Goal: Task Accomplishment & Management: Complete application form

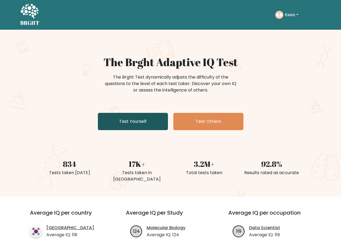
click at [139, 121] on link "Test Yourself" at bounding box center [133, 121] width 70 height 17
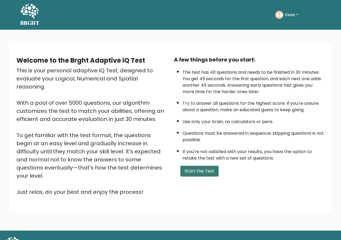
click at [192, 169] on button "Start the Test" at bounding box center [199, 171] width 38 height 11
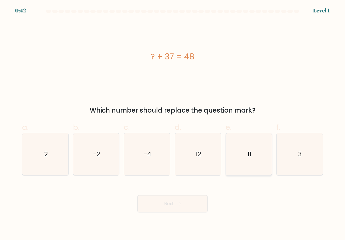
drag, startPoint x: 245, startPoint y: 169, endPoint x: 242, endPoint y: 170, distance: 3.4
click at [244, 169] on icon "11" at bounding box center [249, 154] width 42 height 42
click at [173, 124] on input "e. 11" at bounding box center [173, 122] width 0 height 4
radio input "true"
click at [183, 198] on button "Next" at bounding box center [173, 203] width 70 height 17
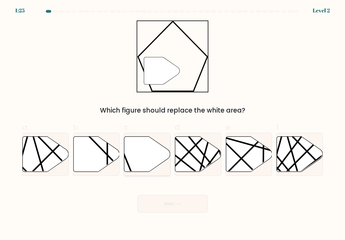
click at [136, 157] on icon at bounding box center [147, 153] width 46 height 35
click at [173, 124] on input "c." at bounding box center [173, 122] width 0 height 4
radio input "true"
click at [164, 201] on button "Next" at bounding box center [173, 203] width 70 height 17
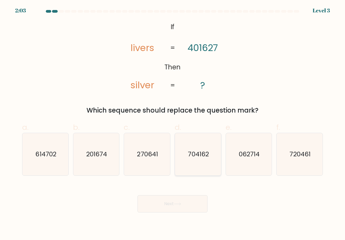
click at [191, 167] on icon "704162" at bounding box center [198, 154] width 42 height 42
click at [173, 124] on input "d. 704162" at bounding box center [173, 122] width 0 height 4
radio input "true"
click at [185, 202] on button "Next" at bounding box center [173, 203] width 70 height 17
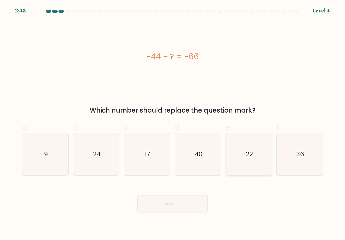
click at [235, 170] on icon "22" at bounding box center [249, 154] width 42 height 42
click at [173, 124] on input "e. 22" at bounding box center [173, 122] width 0 height 4
radio input "true"
click at [180, 203] on icon at bounding box center [177, 203] width 7 height 3
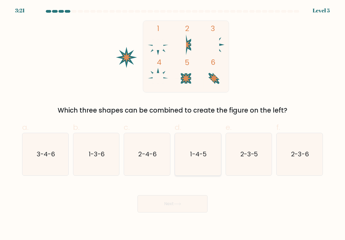
drag, startPoint x: 197, startPoint y: 170, endPoint x: 185, endPoint y: 196, distance: 28.5
click at [197, 170] on icon "1-4-5" at bounding box center [198, 154] width 42 height 42
click at [173, 124] on input "d. 1-4-5" at bounding box center [173, 122] width 0 height 4
radio input "true"
click at [182, 201] on button "Next" at bounding box center [173, 203] width 70 height 17
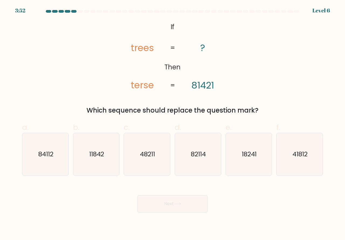
drag, startPoint x: 56, startPoint y: 167, endPoint x: 73, endPoint y: 175, distance: 19.1
click at [59, 170] on icon "84112" at bounding box center [45, 154] width 42 height 42
click at [173, 124] on input "a. 84112" at bounding box center [173, 122] width 0 height 4
radio input "true"
click at [167, 206] on button "Next" at bounding box center [173, 203] width 70 height 17
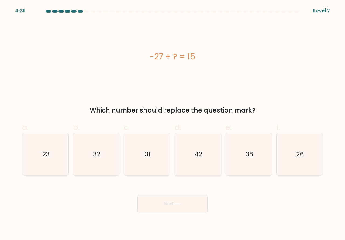
click at [195, 168] on icon "42" at bounding box center [198, 154] width 42 height 42
click at [173, 124] on input "d. 42" at bounding box center [173, 122] width 0 height 4
radio input "true"
click at [176, 207] on button "Next" at bounding box center [173, 203] width 70 height 17
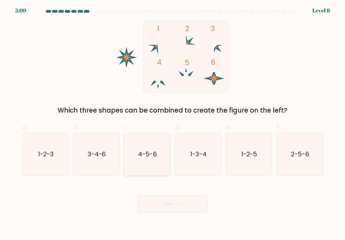
click at [151, 169] on icon "4-5-6" at bounding box center [147, 154] width 42 height 42
click at [173, 124] on input "c. 4-5-6" at bounding box center [173, 122] width 0 height 4
radio input "true"
click at [152, 205] on button "Next" at bounding box center [173, 203] width 70 height 17
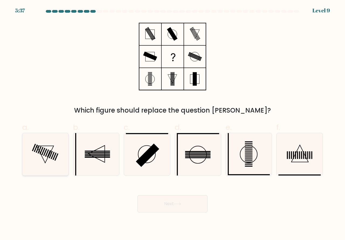
click at [59, 166] on icon at bounding box center [45, 154] width 42 height 42
click at [173, 124] on input "a." at bounding box center [173, 122] width 0 height 4
radio input "true"
click at [153, 205] on button "Next" at bounding box center [173, 203] width 70 height 17
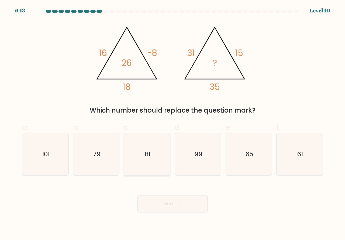
click at [148, 169] on icon "81" at bounding box center [147, 154] width 42 height 42
click at [173, 124] on input "c. 81" at bounding box center [173, 122] width 0 height 4
radio input "true"
click at [162, 200] on button "Next" at bounding box center [173, 203] width 70 height 17
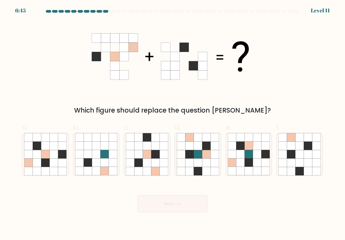
drag, startPoint x: 143, startPoint y: 169, endPoint x: 140, endPoint y: 187, distance: 18.5
click at [143, 171] on icon at bounding box center [147, 171] width 8 height 8
click at [173, 124] on input "c." at bounding box center [173, 122] width 0 height 4
radio input "true"
click at [153, 203] on button "Next" at bounding box center [173, 203] width 70 height 17
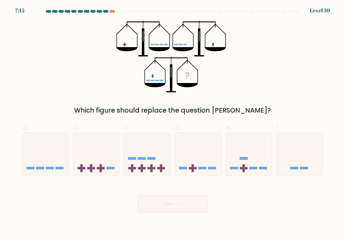
drag, startPoint x: 197, startPoint y: 176, endPoint x: 184, endPoint y: 199, distance: 26.6
click at [196, 175] on form at bounding box center [172, 111] width 345 height 202
drag, startPoint x: 197, startPoint y: 167, endPoint x: 179, endPoint y: 190, distance: 28.8
click at [196, 168] on rect at bounding box center [193, 168] width 8 height 2
click at [173, 124] on input "d." at bounding box center [173, 122] width 0 height 4
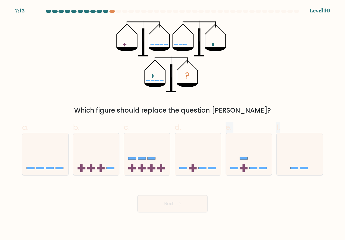
radio input "true"
click at [173, 203] on button "Next" at bounding box center [173, 203] width 70 height 17
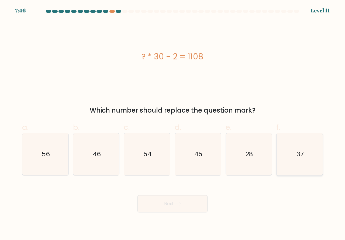
drag, startPoint x: 294, startPoint y: 166, endPoint x: 289, endPoint y: 170, distance: 5.8
click at [293, 168] on icon "37" at bounding box center [300, 154] width 42 height 42
click at [173, 124] on input "f. 37" at bounding box center [173, 122] width 0 height 4
radio input "true"
click at [185, 200] on button "Next" at bounding box center [173, 203] width 70 height 17
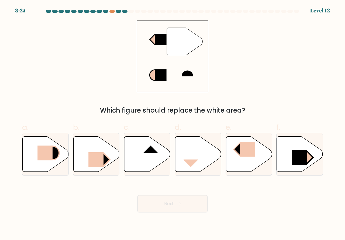
drag, startPoint x: 143, startPoint y: 165, endPoint x: 152, endPoint y: 181, distance: 19.1
click at [143, 167] on icon at bounding box center [147, 153] width 46 height 35
click at [173, 124] on input "c." at bounding box center [173, 122] width 0 height 4
radio input "true"
click at [170, 200] on button "Next" at bounding box center [173, 203] width 70 height 17
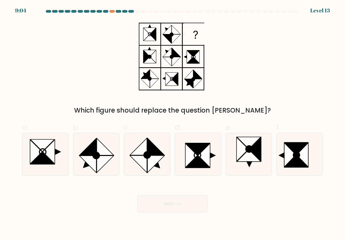
drag, startPoint x: 287, startPoint y: 169, endPoint x: 235, endPoint y: 196, distance: 58.4
click at [287, 169] on icon at bounding box center [300, 154] width 42 height 42
click at [173, 124] on input "f." at bounding box center [173, 122] width 0 height 4
radio input "true"
click at [175, 202] on button "Next" at bounding box center [173, 203] width 70 height 17
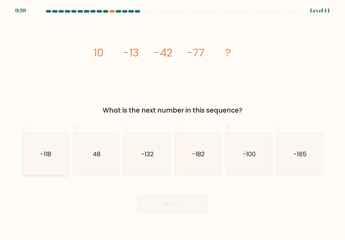
click at [58, 156] on icon "-118" at bounding box center [45, 154] width 42 height 42
click at [173, 124] on input "a. -118" at bounding box center [173, 122] width 0 height 4
radio input "true"
click at [160, 203] on button "Next" at bounding box center [173, 203] width 70 height 17
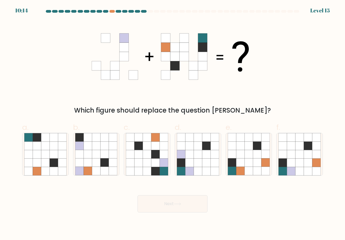
drag, startPoint x: 289, startPoint y: 163, endPoint x: 259, endPoint y: 183, distance: 35.8
click at [289, 167] on icon at bounding box center [291, 162] width 8 height 8
click at [173, 124] on input "f." at bounding box center [173, 122] width 0 height 4
radio input "true"
click at [189, 206] on button "Next" at bounding box center [173, 203] width 70 height 17
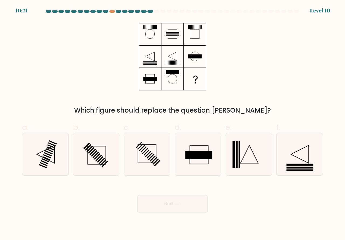
drag, startPoint x: 291, startPoint y: 169, endPoint x: 227, endPoint y: 196, distance: 69.4
click at [290, 171] on icon at bounding box center [300, 154] width 42 height 42
click at [173, 124] on input "f." at bounding box center [173, 122] width 0 height 4
radio input "true"
click at [180, 203] on icon at bounding box center [177, 203] width 7 height 3
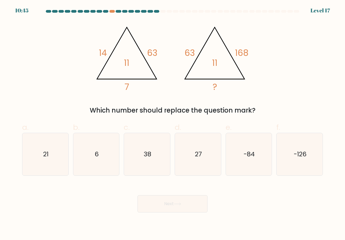
drag, startPoint x: 60, startPoint y: 160, endPoint x: 86, endPoint y: 180, distance: 32.3
click at [60, 161] on icon "21" at bounding box center [45, 154] width 42 height 42
click at [173, 124] on input "a. 21" at bounding box center [173, 122] width 0 height 4
radio input "true"
click at [160, 197] on button "Next" at bounding box center [173, 203] width 70 height 17
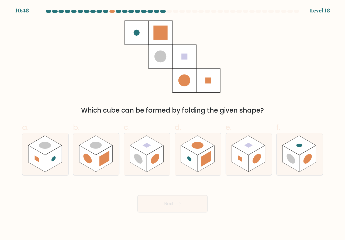
drag, startPoint x: 243, startPoint y: 167, endPoint x: 222, endPoint y: 186, distance: 28.7
click at [244, 167] on rect at bounding box center [240, 158] width 17 height 26
click at [173, 124] on input "e." at bounding box center [173, 122] width 0 height 4
radio input "true"
click at [172, 201] on button "Next" at bounding box center [173, 203] width 70 height 17
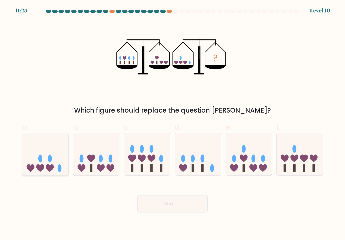
drag, startPoint x: 57, startPoint y: 169, endPoint x: 60, endPoint y: 173, distance: 5.2
click at [57, 169] on icon at bounding box center [45, 154] width 46 height 38
click at [173, 124] on input "a." at bounding box center [173, 122] width 0 height 4
radio input "true"
click at [172, 205] on button "Next" at bounding box center [173, 203] width 70 height 17
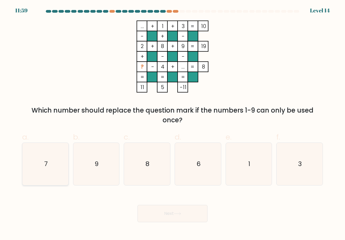
drag, startPoint x: 45, startPoint y: 172, endPoint x: 116, endPoint y: 199, distance: 75.2
click at [46, 172] on icon "7" at bounding box center [45, 164] width 42 height 42
click at [173, 124] on input "a. 7" at bounding box center [173, 122] width 0 height 4
radio input "true"
click at [165, 211] on button "Next" at bounding box center [173, 213] width 70 height 17
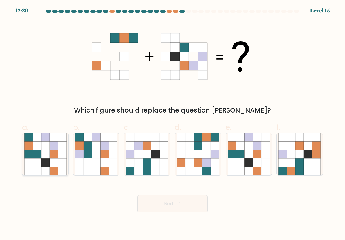
click at [51, 171] on icon at bounding box center [54, 171] width 8 height 8
click at [173, 124] on input "a." at bounding box center [173, 122] width 0 height 4
radio input "true"
click at [154, 207] on button "Next" at bounding box center [173, 203] width 70 height 17
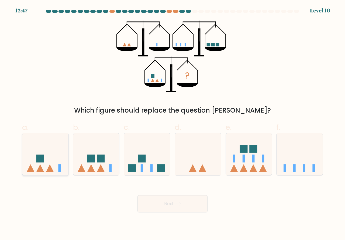
drag, startPoint x: 36, startPoint y: 168, endPoint x: 40, endPoint y: 172, distance: 5.2
click at [38, 170] on icon at bounding box center [45, 154] width 46 height 38
click at [173, 124] on input "a." at bounding box center [173, 122] width 0 height 4
radio input "true"
click at [168, 202] on button "Next" at bounding box center [173, 203] width 70 height 17
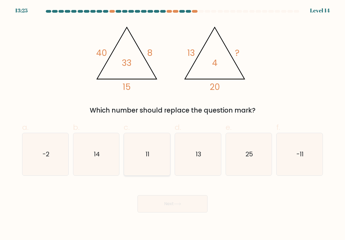
drag, startPoint x: 137, startPoint y: 166, endPoint x: 141, endPoint y: 170, distance: 5.5
click at [141, 170] on icon "11" at bounding box center [147, 154] width 42 height 42
click at [173, 124] on input "c. 11" at bounding box center [173, 122] width 0 height 4
radio input "true"
click at [170, 203] on button "Next" at bounding box center [173, 203] width 70 height 17
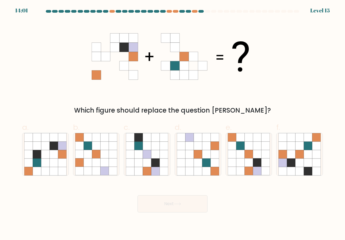
drag, startPoint x: 238, startPoint y: 171, endPoint x: 216, endPoint y: 189, distance: 28.6
click at [236, 173] on icon at bounding box center [249, 154] width 42 height 42
click at [173, 124] on input "e." at bounding box center [173, 122] width 0 height 4
radio input "true"
click at [169, 200] on button "Next" at bounding box center [173, 203] width 70 height 17
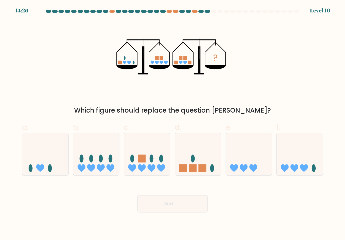
drag, startPoint x: 197, startPoint y: 171, endPoint x: 187, endPoint y: 202, distance: 32.1
click at [196, 174] on div at bounding box center [198, 154] width 47 height 43
click at [173, 124] on input "d." at bounding box center [173, 122] width 0 height 4
radio input "true"
click at [186, 203] on button "Next" at bounding box center [173, 203] width 70 height 17
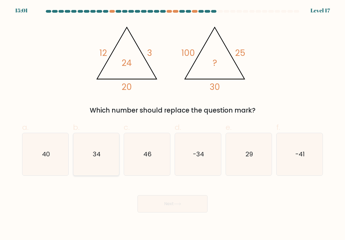
click at [104, 171] on icon "34" at bounding box center [96, 154] width 42 height 42
click at [173, 124] on input "b. 34" at bounding box center [173, 122] width 0 height 4
radio input "true"
click at [163, 205] on button "Next" at bounding box center [173, 203] width 70 height 17
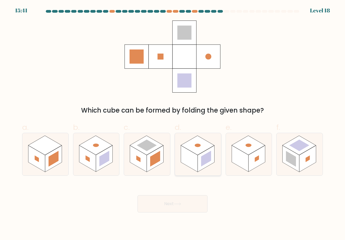
click at [191, 172] on icon at bounding box center [198, 154] width 46 height 42
click at [173, 124] on input "d." at bounding box center [173, 122] width 0 height 4
radio input "true"
click at [177, 198] on button "Next" at bounding box center [173, 203] width 70 height 17
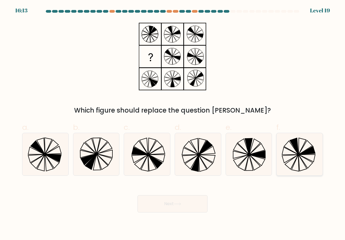
click at [289, 162] on icon at bounding box center [300, 154] width 42 height 42
click at [173, 124] on input "f." at bounding box center [173, 122] width 0 height 4
radio input "true"
click at [172, 203] on button "Next" at bounding box center [173, 203] width 70 height 17
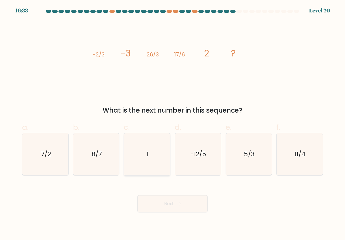
click at [155, 163] on icon "1" at bounding box center [147, 154] width 42 height 42
click at [173, 124] on input "c. 1" at bounding box center [173, 122] width 0 height 4
radio input "true"
click at [166, 206] on button "Next" at bounding box center [173, 203] width 70 height 17
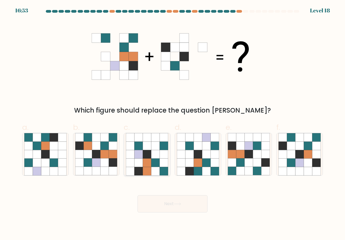
drag, startPoint x: 148, startPoint y: 164, endPoint x: 151, endPoint y: 172, distance: 8.2
click at [148, 164] on icon at bounding box center [147, 162] width 8 height 8
click at [173, 124] on input "c." at bounding box center [173, 122] width 0 height 4
radio input "true"
click at [159, 202] on button "Next" at bounding box center [173, 203] width 70 height 17
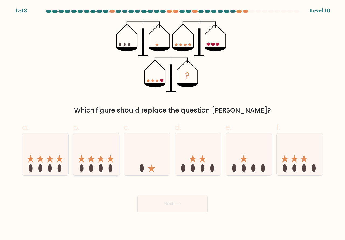
click at [107, 171] on icon at bounding box center [96, 154] width 46 height 38
click at [173, 124] on input "b." at bounding box center [173, 122] width 0 height 4
radio input "true"
click at [170, 200] on button "Next" at bounding box center [173, 203] width 70 height 17
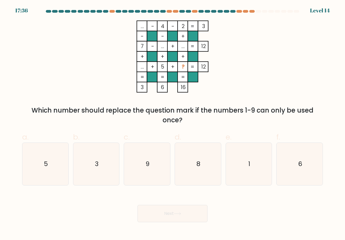
drag, startPoint x: 299, startPoint y: 170, endPoint x: 250, endPoint y: 191, distance: 53.6
click at [296, 171] on icon "6" at bounding box center [300, 164] width 42 height 42
click at [173, 124] on input "f. 6" at bounding box center [173, 122] width 0 height 4
radio input "true"
click at [191, 211] on button "Next" at bounding box center [173, 213] width 70 height 17
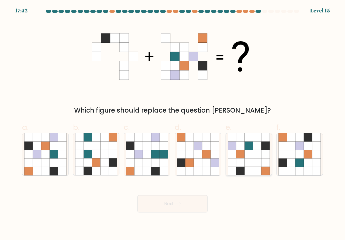
click at [245, 166] on icon at bounding box center [240, 162] width 8 height 8
click at [173, 124] on input "e." at bounding box center [173, 122] width 0 height 4
radio input "true"
click at [162, 202] on button "Next" at bounding box center [173, 203] width 70 height 17
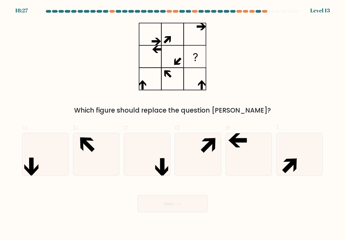
drag, startPoint x: 254, startPoint y: 170, endPoint x: 234, endPoint y: 185, distance: 24.7
click at [253, 171] on icon at bounding box center [249, 154] width 42 height 42
click at [173, 124] on input "e." at bounding box center [173, 122] width 0 height 4
radio input "true"
click at [169, 201] on button "Next" at bounding box center [173, 203] width 70 height 17
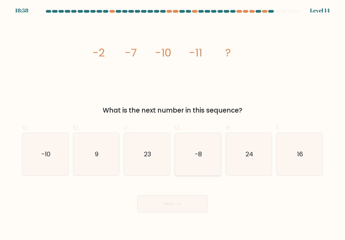
click at [199, 173] on icon "-8" at bounding box center [198, 154] width 42 height 42
click at [173, 124] on input "d. -8" at bounding box center [173, 122] width 0 height 4
radio input "true"
click at [163, 203] on button "Next" at bounding box center [173, 203] width 70 height 17
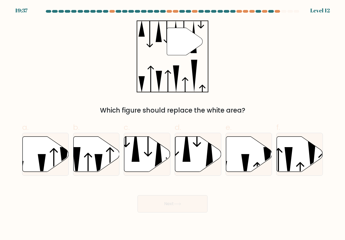
drag, startPoint x: 190, startPoint y: 164, endPoint x: 172, endPoint y: 185, distance: 27.6
click at [190, 165] on icon at bounding box center [198, 153] width 46 height 35
click at [173, 124] on input "d." at bounding box center [173, 122] width 0 height 4
radio input "true"
click at [163, 201] on button "Next" at bounding box center [173, 203] width 70 height 17
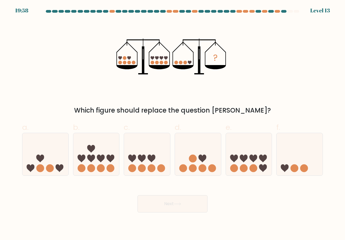
drag, startPoint x: 44, startPoint y: 172, endPoint x: 46, endPoint y: 176, distance: 3.9
click at [44, 172] on icon at bounding box center [45, 154] width 46 height 38
click at [173, 124] on input "a." at bounding box center [173, 122] width 0 height 4
radio input "true"
click at [162, 207] on button "Next" at bounding box center [173, 203] width 70 height 17
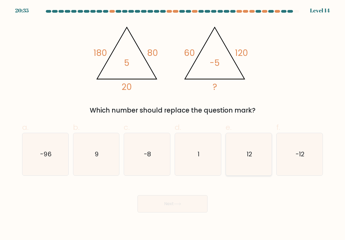
click at [239, 160] on icon "12" at bounding box center [249, 154] width 42 height 42
click at [173, 124] on input "e. 12" at bounding box center [173, 122] width 0 height 4
radio input "true"
click at [182, 206] on button "Next" at bounding box center [173, 203] width 70 height 17
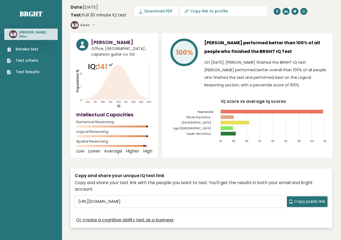
click at [21, 72] on link "Test Results" at bounding box center [23, 72] width 33 height 6
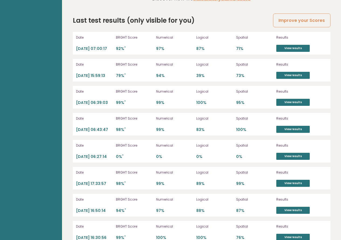
scroll to position [1523, 0]
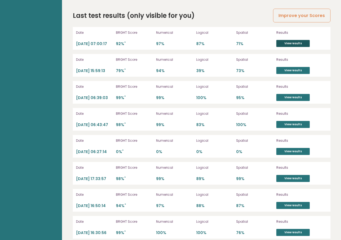
click at [286, 40] on link "View results" at bounding box center [292, 43] width 33 height 7
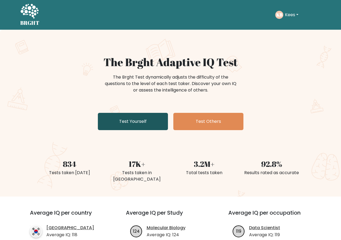
click at [131, 124] on link "Test Yourself" at bounding box center [133, 121] width 70 height 17
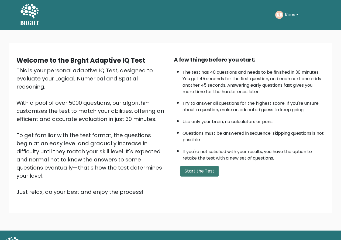
click at [195, 169] on button "Start the Test" at bounding box center [199, 171] width 38 height 11
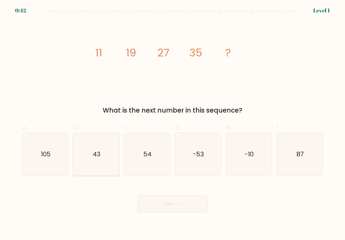
click at [105, 167] on icon "43" at bounding box center [96, 154] width 42 height 42
click at [173, 124] on input "b. 43" at bounding box center [173, 122] width 0 height 4
radio input "true"
click at [160, 202] on button "Next" at bounding box center [173, 203] width 70 height 17
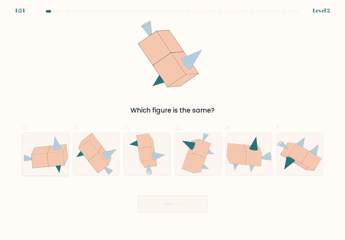
click at [60, 168] on icon at bounding box center [45, 153] width 46 height 37
click at [173, 124] on input "a." at bounding box center [173, 122] width 0 height 4
radio input "true"
click at [145, 205] on button "Next" at bounding box center [173, 203] width 70 height 17
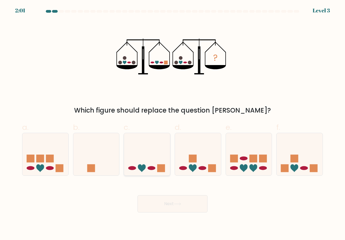
click at [151, 174] on div at bounding box center [147, 154] width 47 height 43
click at [173, 124] on input "c." at bounding box center [173, 122] width 0 height 4
radio input "true"
click at [163, 201] on button "Next" at bounding box center [173, 203] width 70 height 17
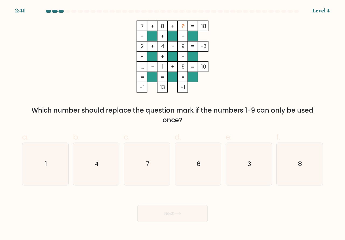
drag, startPoint x: 252, startPoint y: 182, endPoint x: 213, endPoint y: 201, distance: 43.1
click at [250, 183] on icon "3" at bounding box center [249, 164] width 42 height 42
click at [173, 124] on input "e. 3" at bounding box center [173, 122] width 0 height 4
radio input "true"
click at [194, 209] on button "Next" at bounding box center [173, 213] width 70 height 17
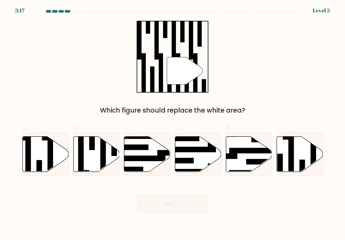
drag, startPoint x: 285, startPoint y: 164, endPoint x: 264, endPoint y: 179, distance: 26.0
click at [285, 165] on icon at bounding box center [300, 153] width 46 height 35
click at [173, 124] on input "f." at bounding box center [173, 122] width 0 height 4
radio input "true"
click at [192, 202] on button "Next" at bounding box center [173, 203] width 70 height 17
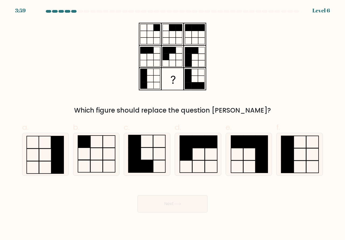
drag, startPoint x: 153, startPoint y: 168, endPoint x: 153, endPoint y: 177, distance: 9.5
click at [153, 169] on rect at bounding box center [147, 166] width 12 height 12
click at [173, 124] on input "c." at bounding box center [173, 122] width 0 height 4
radio input "true"
click at [167, 200] on button "Next" at bounding box center [173, 203] width 70 height 17
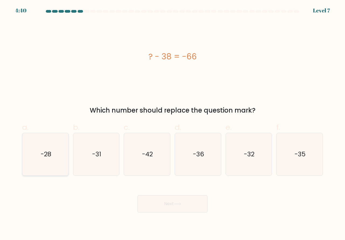
click at [56, 167] on icon "-28" at bounding box center [45, 154] width 42 height 42
click at [173, 124] on input "a. -28" at bounding box center [173, 122] width 0 height 4
radio input "true"
click at [159, 199] on button "Next" at bounding box center [173, 203] width 70 height 17
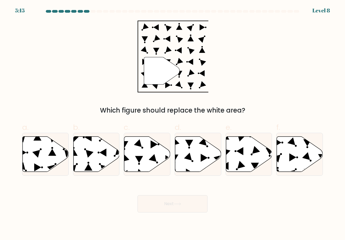
drag, startPoint x: 193, startPoint y: 165, endPoint x: 185, endPoint y: 180, distance: 17.5
click at [192, 166] on icon at bounding box center [198, 153] width 46 height 35
click at [173, 124] on input "d." at bounding box center [173, 122] width 0 height 4
radio input "true"
click at [179, 200] on button "Next" at bounding box center [173, 203] width 70 height 17
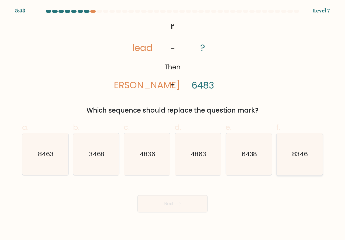
click at [284, 165] on icon "8346" at bounding box center [300, 154] width 42 height 42
click at [173, 124] on input "f. 8346" at bounding box center [173, 122] width 0 height 4
radio input "true"
click at [186, 201] on button "Next" at bounding box center [173, 203] width 70 height 17
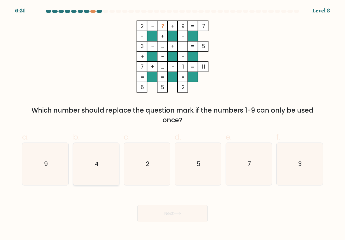
click at [111, 177] on icon "4" at bounding box center [96, 164] width 42 height 42
click at [173, 124] on input "b. 4" at bounding box center [173, 122] width 0 height 4
radio input "true"
click at [159, 211] on button "Next" at bounding box center [173, 213] width 70 height 17
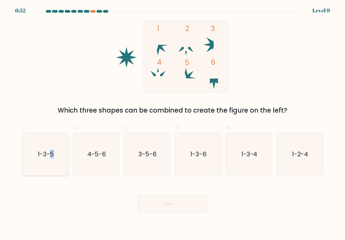
drag, startPoint x: 50, startPoint y: 163, endPoint x: 67, endPoint y: 172, distance: 18.8
click at [53, 166] on icon "1-3-5" at bounding box center [45, 154] width 42 height 42
click at [63, 169] on icon "1-3-5" at bounding box center [45, 154] width 42 height 42
click at [173, 124] on input "a. 1-3-5" at bounding box center [173, 122] width 0 height 4
radio input "true"
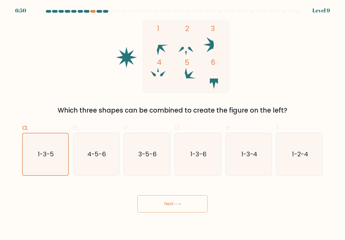
click at [159, 206] on button "Next" at bounding box center [173, 203] width 70 height 17
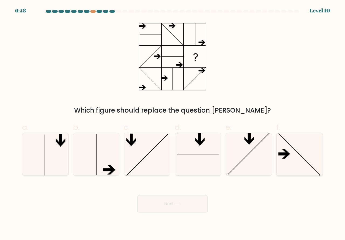
click at [292, 167] on icon at bounding box center [300, 154] width 42 height 42
click at [173, 124] on input "f." at bounding box center [173, 122] width 0 height 4
radio input "true"
click at [170, 206] on button "Next" at bounding box center [173, 203] width 70 height 17
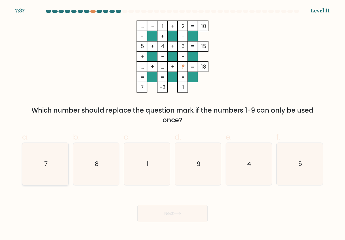
click at [53, 173] on icon "7" at bounding box center [45, 164] width 42 height 42
click at [173, 124] on input "a. 7" at bounding box center [173, 122] width 0 height 4
radio input "true"
click at [164, 212] on button "Next" at bounding box center [173, 213] width 70 height 17
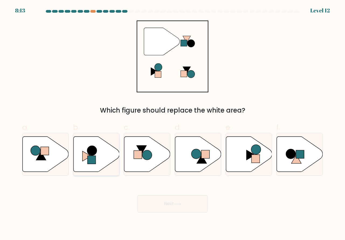
drag, startPoint x: 97, startPoint y: 167, endPoint x: 125, endPoint y: 192, distance: 36.7
click at [97, 167] on icon at bounding box center [96, 153] width 46 height 35
click at [173, 124] on input "b." at bounding box center [173, 122] width 0 height 4
radio input "true"
click at [166, 207] on button "Next" at bounding box center [173, 203] width 70 height 17
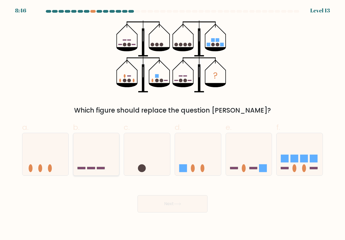
click at [103, 170] on icon at bounding box center [96, 154] width 46 height 38
click at [173, 124] on input "b." at bounding box center [173, 122] width 0 height 4
radio input "true"
click at [171, 208] on button "Next" at bounding box center [173, 203] width 70 height 17
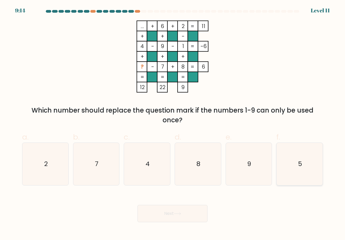
click at [292, 176] on icon "5" at bounding box center [300, 164] width 42 height 42
click at [173, 124] on input "f. 5" at bounding box center [173, 122] width 0 height 4
radio input "true"
click at [192, 213] on button "Next" at bounding box center [173, 213] width 70 height 17
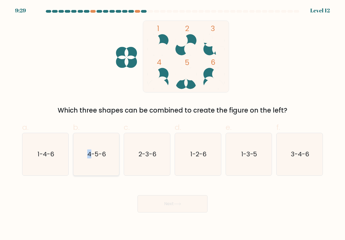
drag, startPoint x: 89, startPoint y: 163, endPoint x: 109, endPoint y: 187, distance: 31.0
click at [90, 165] on icon "4-5-6" at bounding box center [96, 154] width 42 height 42
drag, startPoint x: 99, startPoint y: 168, endPoint x: 123, endPoint y: 186, distance: 29.9
click at [99, 168] on icon "4-5-6" at bounding box center [96, 154] width 42 height 42
click at [173, 124] on input "b. 4-5-6" at bounding box center [173, 122] width 0 height 4
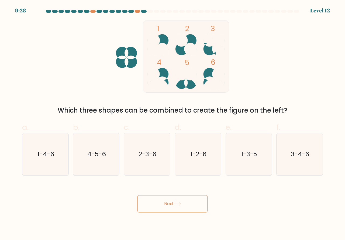
radio input "true"
click at [158, 203] on button "Next" at bounding box center [173, 203] width 70 height 17
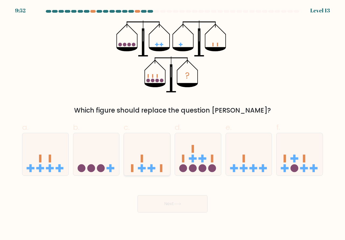
click at [148, 169] on icon at bounding box center [147, 154] width 46 height 38
click at [173, 124] on input "c." at bounding box center [173, 122] width 0 height 4
radio input "true"
click at [173, 205] on button "Next" at bounding box center [173, 203] width 70 height 17
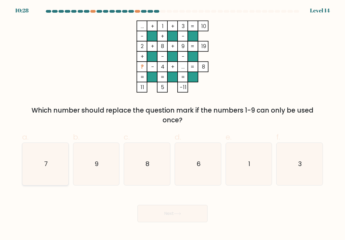
click at [64, 176] on icon "7" at bounding box center [45, 164] width 42 height 42
click at [173, 124] on input "a. 7" at bounding box center [173, 122] width 0 height 4
radio input "true"
click at [150, 209] on button "Next" at bounding box center [173, 213] width 70 height 17
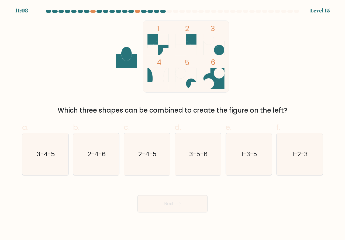
drag, startPoint x: 190, startPoint y: 173, endPoint x: 179, endPoint y: 194, distance: 24.1
click at [190, 174] on icon "3-5-6" at bounding box center [198, 154] width 42 height 42
click at [173, 124] on input "d. 3-5-6" at bounding box center [173, 122] width 0 height 4
radio input "true"
click at [176, 204] on icon at bounding box center [177, 203] width 7 height 3
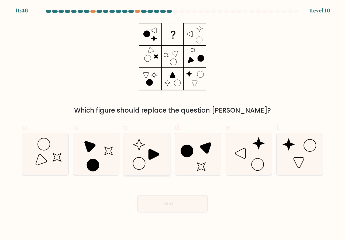
click at [149, 169] on icon at bounding box center [147, 154] width 42 height 42
click at [173, 124] on input "c." at bounding box center [173, 122] width 0 height 4
radio input "true"
click at [170, 202] on button "Next" at bounding box center [173, 203] width 70 height 17
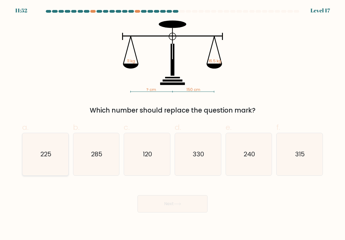
drag, startPoint x: 53, startPoint y: 169, endPoint x: 88, endPoint y: 182, distance: 36.6
click at [54, 170] on icon "225" at bounding box center [45, 154] width 42 height 42
click at [173, 124] on input "a. 225" at bounding box center [173, 122] width 0 height 4
radio input "true"
click at [161, 203] on button "Next" at bounding box center [173, 203] width 70 height 17
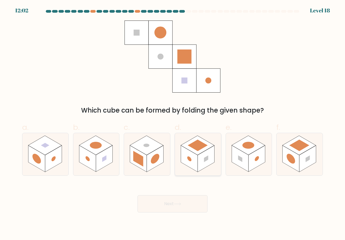
drag, startPoint x: 209, startPoint y: 164, endPoint x: 204, endPoint y: 163, distance: 4.1
click at [204, 163] on rect at bounding box center [206, 158] width 17 height 26
click at [173, 124] on input "d." at bounding box center [173, 122] width 0 height 4
radio input "true"
click at [182, 201] on button "Next" at bounding box center [173, 203] width 70 height 17
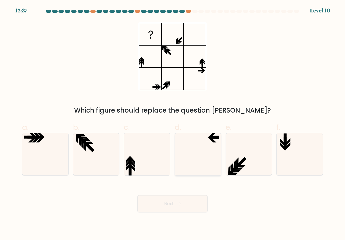
drag, startPoint x: 204, startPoint y: 170, endPoint x: 202, endPoint y: 175, distance: 5.8
click at [204, 169] on icon at bounding box center [198, 154] width 42 height 42
click at [173, 124] on input "d." at bounding box center [173, 122] width 0 height 4
radio input "true"
click at [189, 203] on button "Next" at bounding box center [173, 203] width 70 height 17
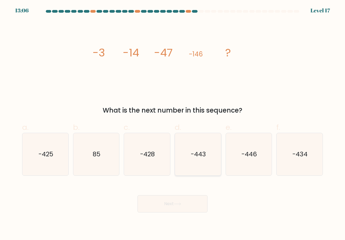
click at [204, 170] on icon "-443" at bounding box center [198, 154] width 42 height 42
click at [173, 124] on input "d. -443" at bounding box center [173, 122] width 0 height 4
radio input "true"
click at [182, 206] on button "Next" at bounding box center [173, 203] width 70 height 17
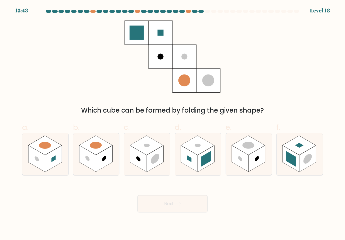
drag, startPoint x: 299, startPoint y: 160, endPoint x: 273, endPoint y: 179, distance: 31.8
click at [298, 165] on rect at bounding box center [291, 158] width 17 height 26
click at [173, 124] on input "f." at bounding box center [173, 122] width 0 height 4
radio input "true"
click at [184, 200] on button "Next" at bounding box center [173, 203] width 70 height 17
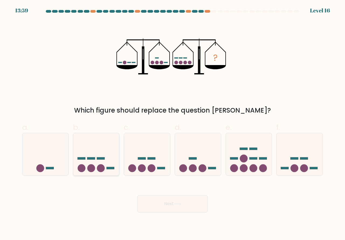
click at [94, 166] on circle at bounding box center [91, 168] width 8 height 8
click at [173, 124] on input "b." at bounding box center [173, 122] width 0 height 4
radio input "true"
click at [171, 202] on button "Next" at bounding box center [173, 203] width 70 height 17
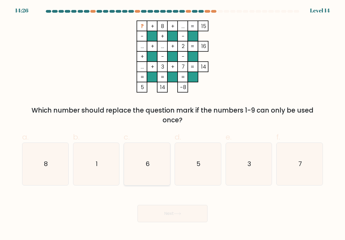
click at [159, 178] on icon "6" at bounding box center [147, 164] width 42 height 42
click at [173, 124] on input "c. 6" at bounding box center [173, 122] width 0 height 4
radio input "true"
click at [173, 213] on button "Next" at bounding box center [173, 213] width 70 height 17
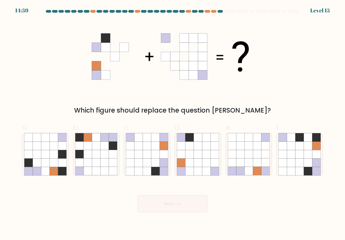
drag, startPoint x: 145, startPoint y: 153, endPoint x: 148, endPoint y: 178, distance: 24.7
click at [148, 159] on icon at bounding box center [147, 154] width 42 height 42
click at [173, 124] on input "c." at bounding box center [173, 122] width 0 height 4
radio input "true"
click at [161, 204] on button "Next" at bounding box center [173, 203] width 70 height 17
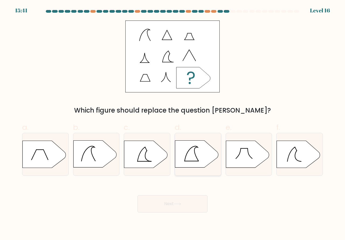
drag, startPoint x: 196, startPoint y: 162, endPoint x: 187, endPoint y: 186, distance: 25.6
click at [196, 163] on icon at bounding box center [196, 154] width 43 height 27
click at [173, 124] on input "d." at bounding box center [173, 122] width 0 height 4
radio input "true"
click at [179, 203] on icon at bounding box center [177, 203] width 7 height 3
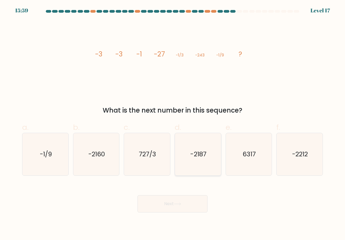
click at [204, 160] on icon "-2187" at bounding box center [198, 154] width 42 height 42
click at [173, 124] on input "d. -2187" at bounding box center [173, 122] width 0 height 4
radio input "true"
click at [187, 206] on button "Next" at bounding box center [173, 203] width 70 height 17
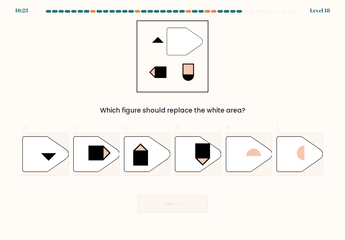
drag, startPoint x: 299, startPoint y: 164, endPoint x: 260, endPoint y: 191, distance: 46.8
click at [298, 165] on icon at bounding box center [300, 153] width 46 height 35
click at [173, 124] on input "f." at bounding box center [173, 122] width 0 height 4
radio input "true"
click at [188, 209] on button "Next" at bounding box center [173, 203] width 70 height 17
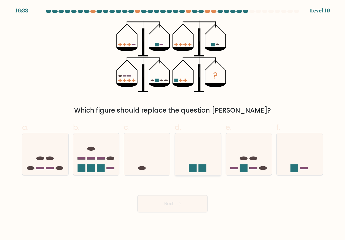
drag, startPoint x: 199, startPoint y: 165, endPoint x: 193, endPoint y: 193, distance: 28.9
click at [199, 167] on rect at bounding box center [203, 168] width 8 height 8
click at [173, 124] on input "d." at bounding box center [173, 122] width 0 height 4
radio input "true"
drag, startPoint x: 296, startPoint y: 166, endPoint x: 284, endPoint y: 184, distance: 21.5
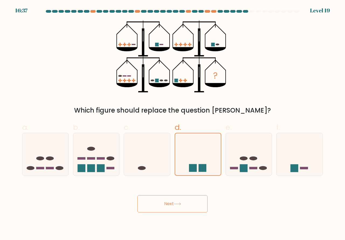
click at [296, 168] on rect at bounding box center [295, 168] width 8 height 8
click at [173, 124] on input "f." at bounding box center [173, 122] width 0 height 4
radio input "true"
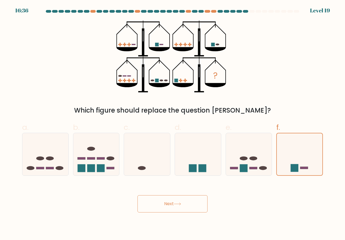
click at [174, 203] on button "Next" at bounding box center [173, 203] width 70 height 17
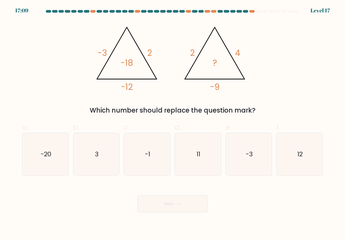
drag, startPoint x: 244, startPoint y: 167, endPoint x: 218, endPoint y: 185, distance: 31.8
click at [244, 168] on icon "-3" at bounding box center [249, 154] width 42 height 42
click at [173, 124] on input "e. -3" at bounding box center [173, 122] width 0 height 4
radio input "true"
click at [109, 166] on icon "3" at bounding box center [96, 154] width 42 height 42
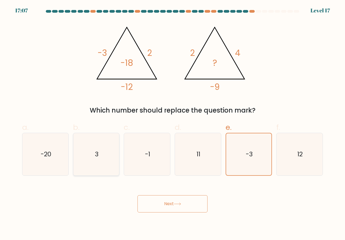
click at [173, 124] on input "b. 3" at bounding box center [173, 122] width 0 height 4
radio input "true"
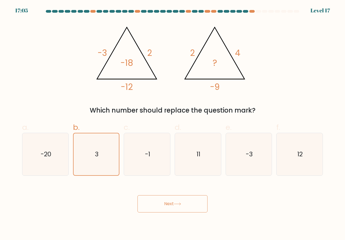
click at [161, 204] on button "Next" at bounding box center [173, 203] width 70 height 17
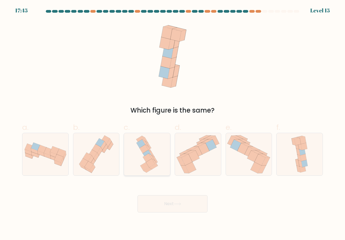
drag, startPoint x: 153, startPoint y: 166, endPoint x: 155, endPoint y: 173, distance: 7.9
click at [153, 167] on icon at bounding box center [153, 166] width 9 height 5
click at [173, 124] on input "c." at bounding box center [173, 122] width 0 height 4
radio input "true"
click at [166, 196] on button "Next" at bounding box center [173, 203] width 70 height 17
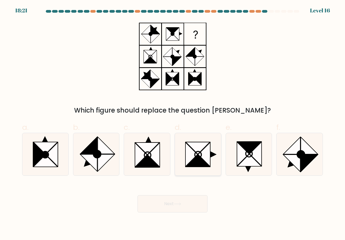
click at [203, 164] on icon at bounding box center [198, 161] width 24 height 12
click at [173, 124] on input "d." at bounding box center [173, 122] width 0 height 4
radio input "true"
click at [177, 206] on button "Next" at bounding box center [173, 203] width 70 height 17
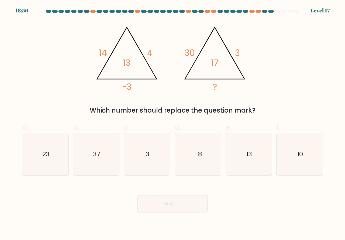
drag, startPoint x: 314, startPoint y: 160, endPoint x: 268, endPoint y: 187, distance: 53.1
click at [313, 162] on icon "10" at bounding box center [300, 154] width 42 height 42
click at [173, 124] on input "f. 10" at bounding box center [173, 122] width 0 height 4
radio input "true"
click at [191, 206] on button "Next" at bounding box center [173, 203] width 70 height 17
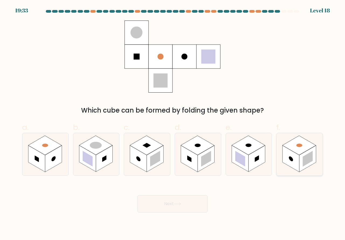
click at [297, 165] on rect at bounding box center [291, 158] width 17 height 26
click at [173, 124] on input "f." at bounding box center [173, 122] width 0 height 4
radio input "true"
click at [190, 204] on button "Next" at bounding box center [173, 203] width 70 height 17
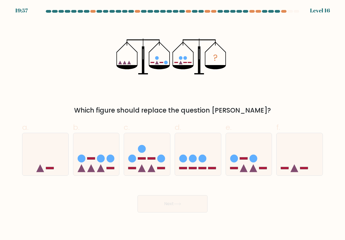
drag, startPoint x: 245, startPoint y: 168, endPoint x: 231, endPoint y: 188, distance: 23.8
click at [245, 168] on icon at bounding box center [244, 168] width 8 height 8
click at [173, 124] on input "e." at bounding box center [173, 122] width 0 height 4
radio input "true"
click at [186, 204] on button "Next" at bounding box center [173, 203] width 70 height 17
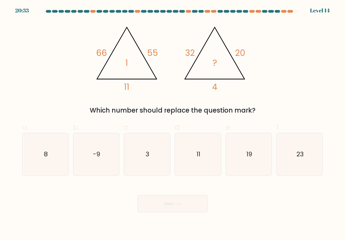
drag, startPoint x: 153, startPoint y: 171, endPoint x: 158, endPoint y: 176, distance: 6.9
click at [155, 172] on icon "3" at bounding box center [147, 154] width 42 height 42
click at [173, 124] on input "c. 3" at bounding box center [173, 122] width 0 height 4
radio input "true"
click at [163, 200] on button "Next" at bounding box center [173, 203] width 70 height 17
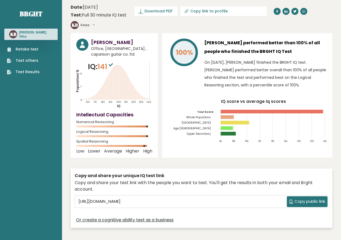
click at [33, 73] on link "Test Results" at bounding box center [23, 72] width 33 height 6
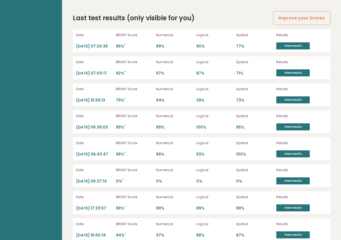
scroll to position [1523, 0]
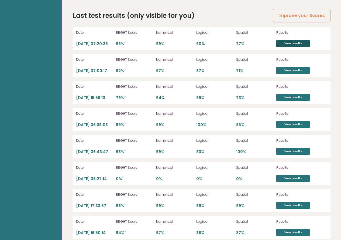
click at [286, 40] on link "View results" at bounding box center [292, 43] width 33 height 7
